Goal: Navigation & Orientation: Find specific page/section

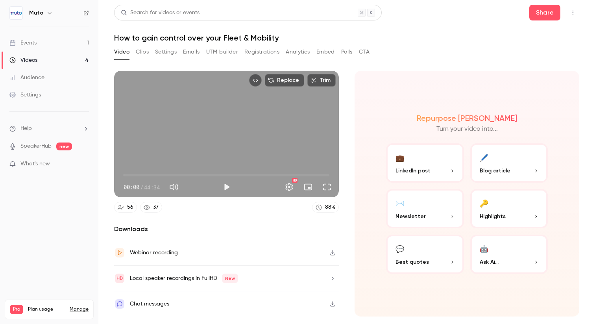
click at [44, 46] on link "Events 1" at bounding box center [49, 42] width 98 height 17
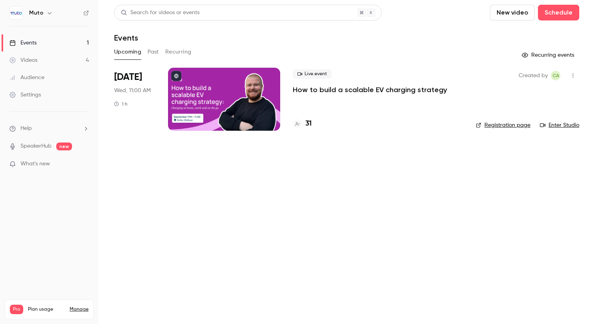
click at [566, 123] on link "Enter Studio" at bounding box center [559, 125] width 39 height 8
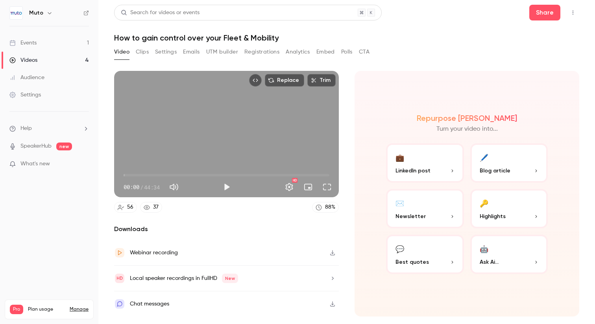
click at [42, 52] on link "Videos 4" at bounding box center [49, 60] width 98 height 17
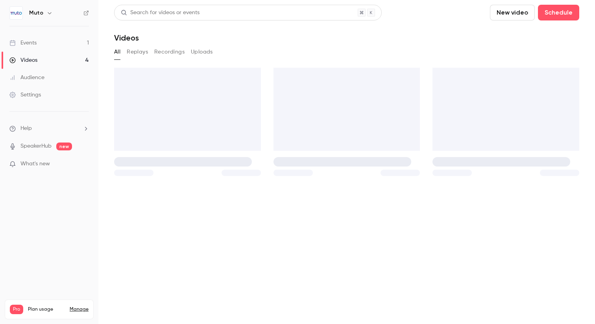
click at [41, 45] on link "Events 1" at bounding box center [49, 42] width 98 height 17
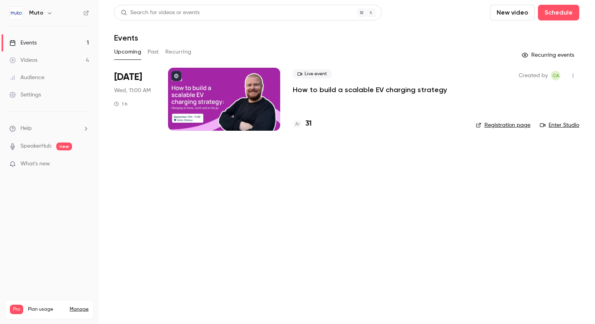
click at [558, 125] on link "Enter Studio" at bounding box center [559, 125] width 39 height 8
